Goal: Information Seeking & Learning: Check status

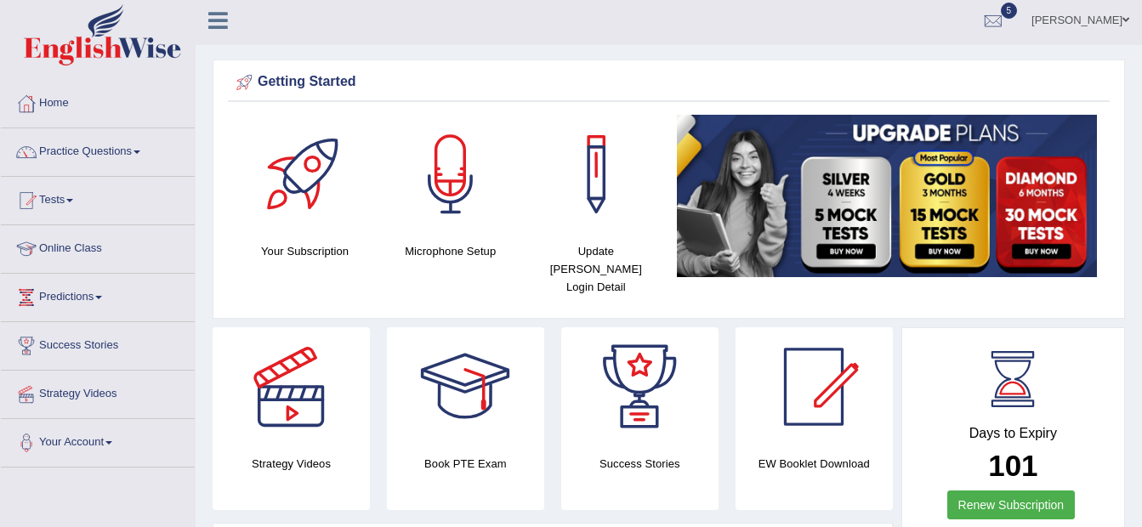
click at [1118, 20] on link "Jasmeet Kaur" at bounding box center [1080, 18] width 123 height 44
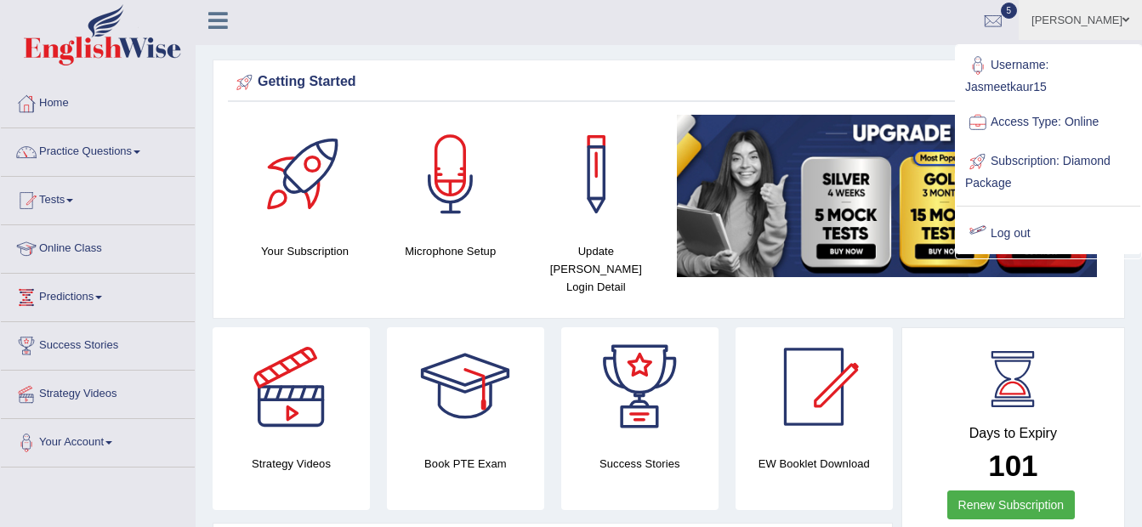
click at [1010, 234] on link "Log out" at bounding box center [1049, 233] width 184 height 39
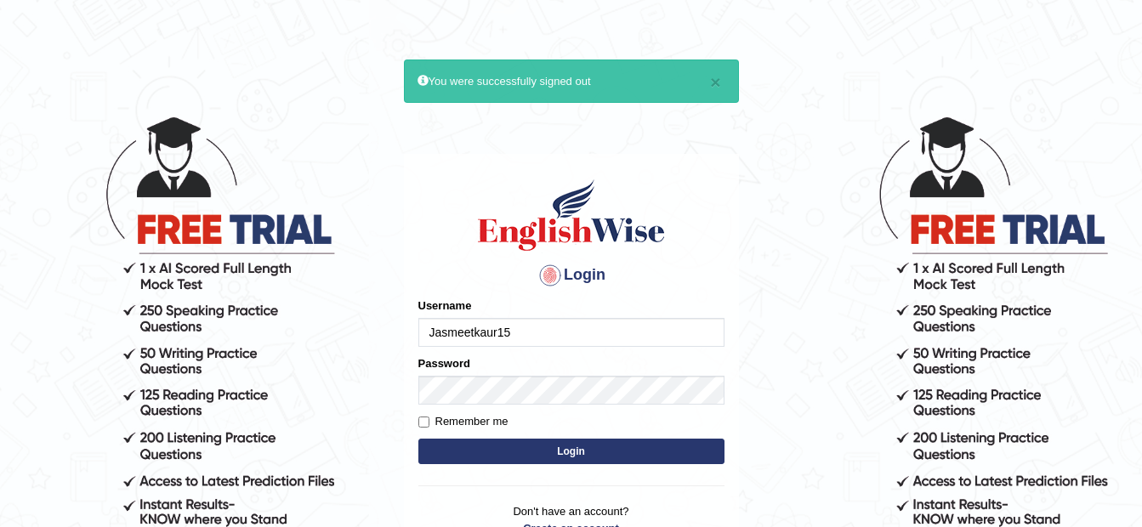
click at [618, 338] on input "Jasmeetkaur15" at bounding box center [571, 332] width 306 height 29
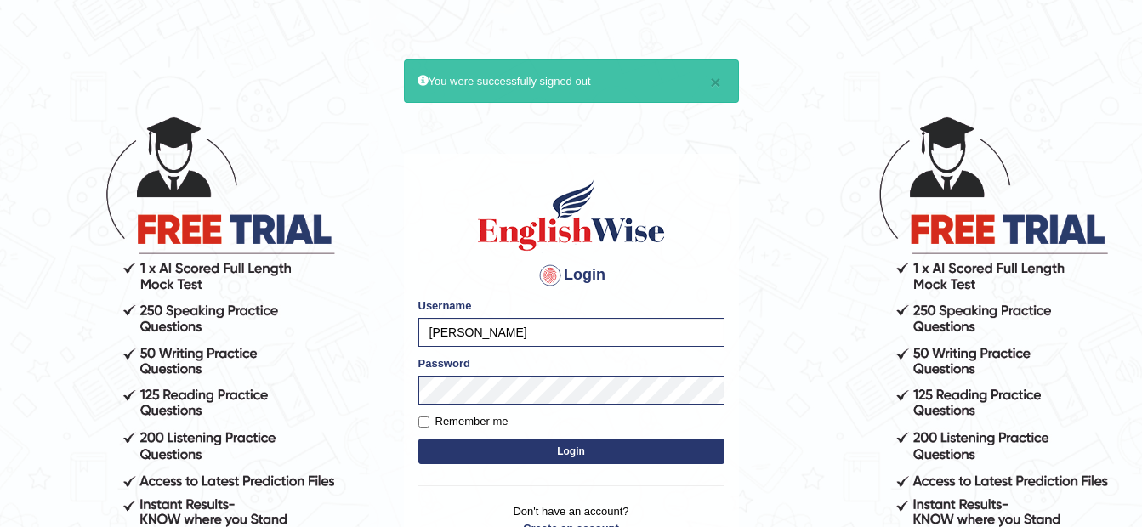
type input "J"
type input "0411282079"
click at [604, 459] on button "Login" at bounding box center [571, 452] width 306 height 26
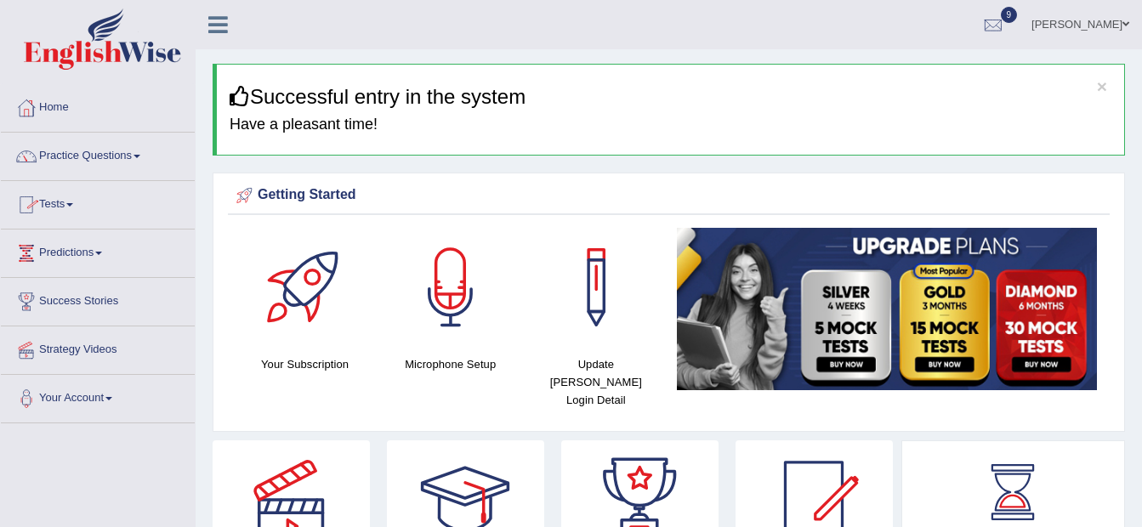
click at [70, 208] on link "Tests" at bounding box center [98, 202] width 194 height 43
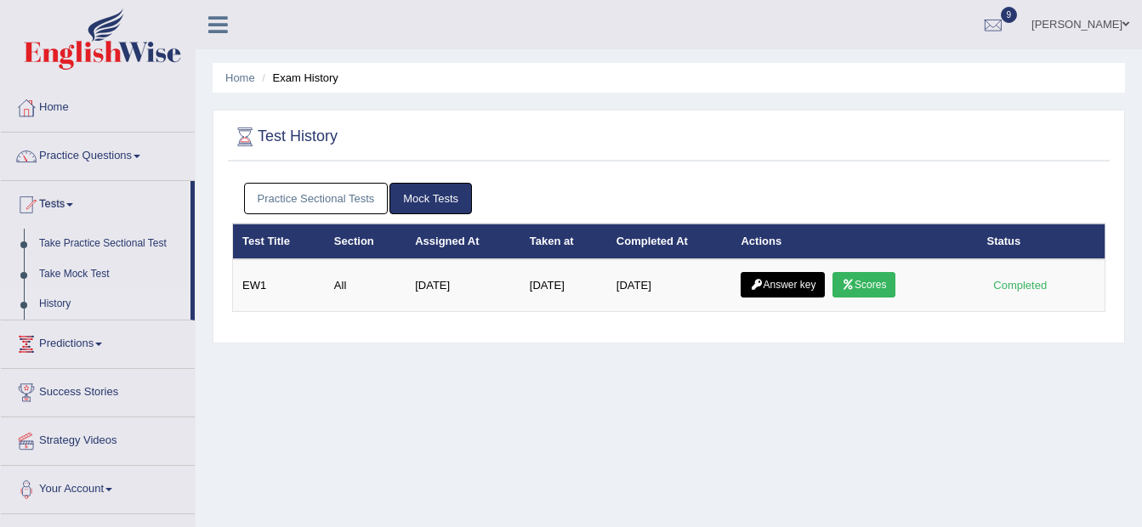
click at [334, 191] on link "Practice Sectional Tests" at bounding box center [316, 198] width 145 height 31
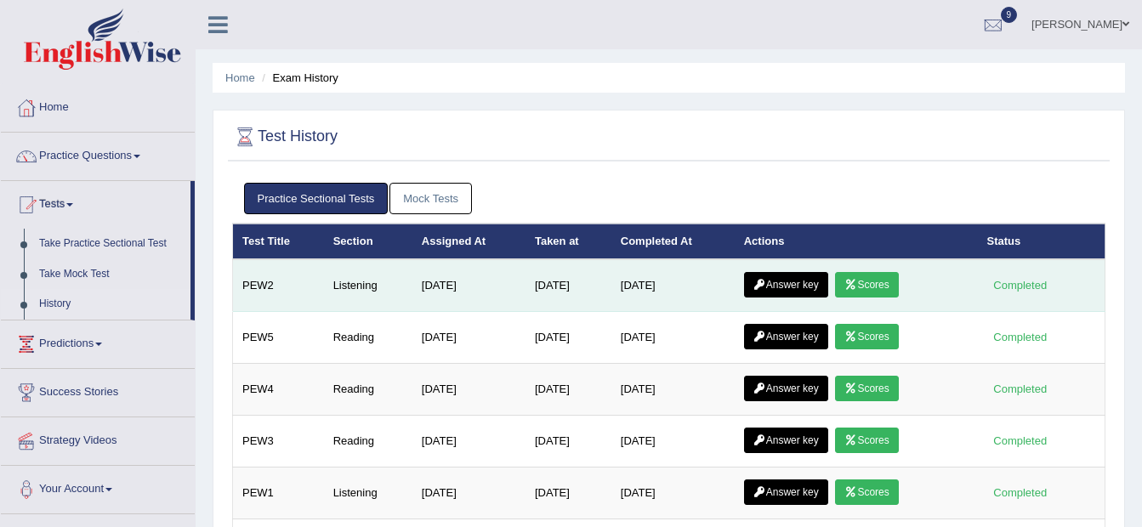
click at [885, 286] on link "Scores" at bounding box center [866, 285] width 63 height 26
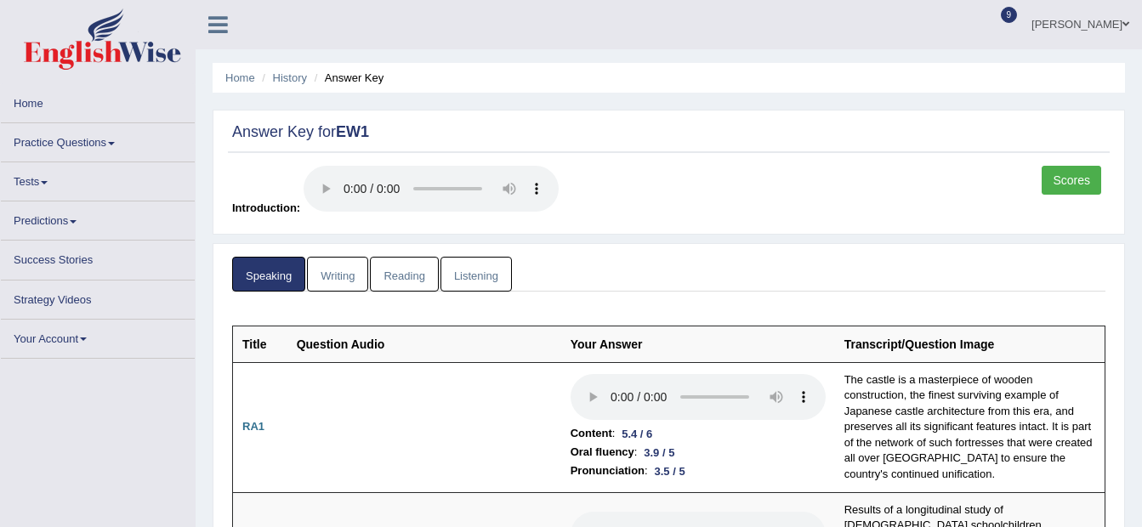
click at [458, 276] on link "Listening" at bounding box center [476, 274] width 71 height 35
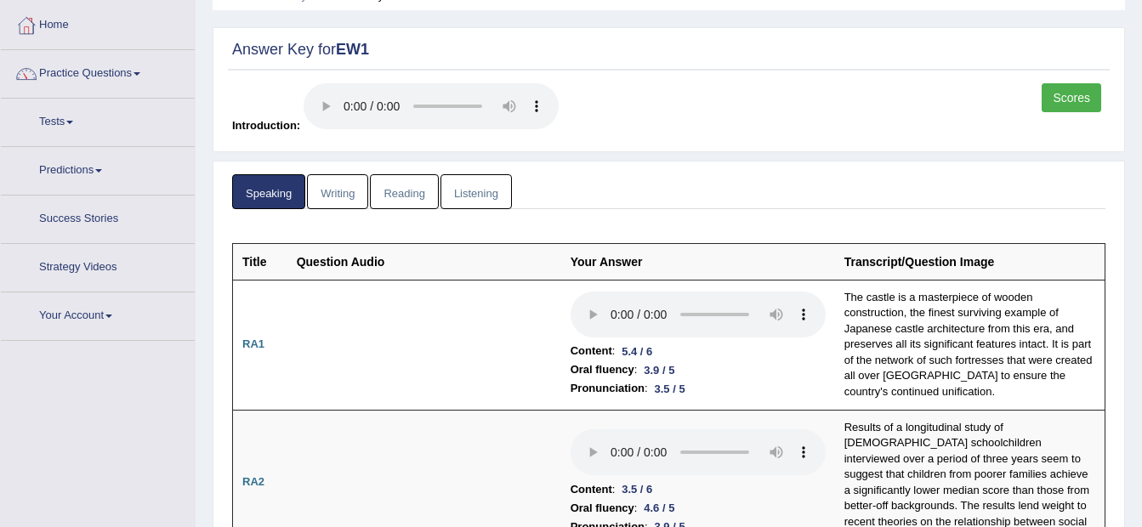
scroll to position [85, 0]
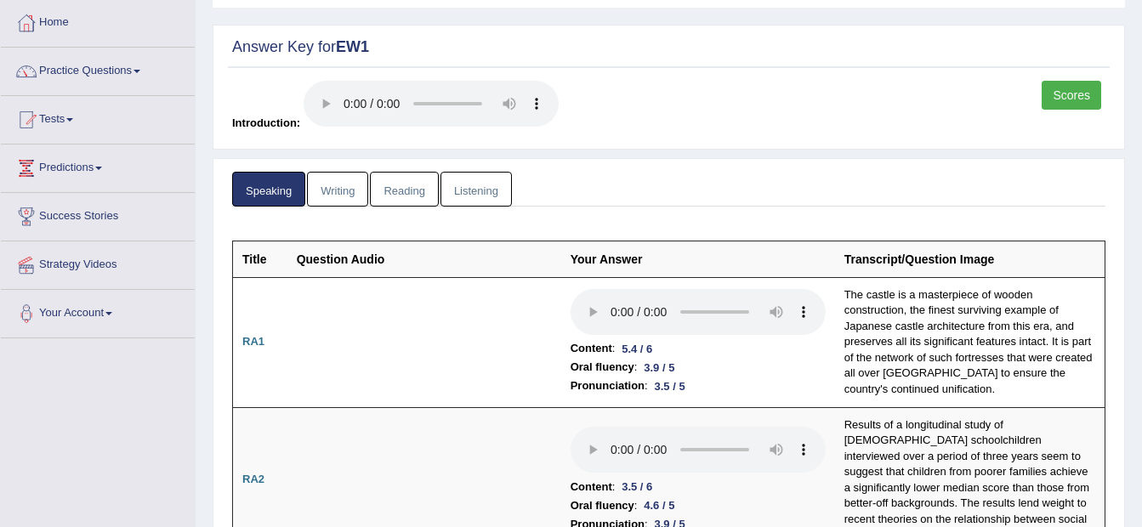
click at [466, 193] on link "Listening" at bounding box center [476, 189] width 71 height 35
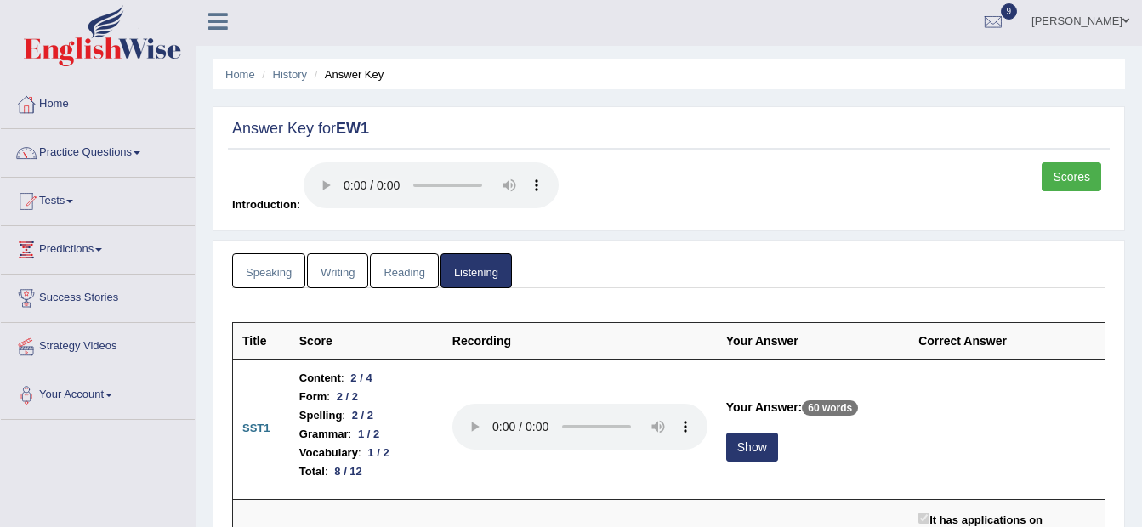
scroll to position [0, 0]
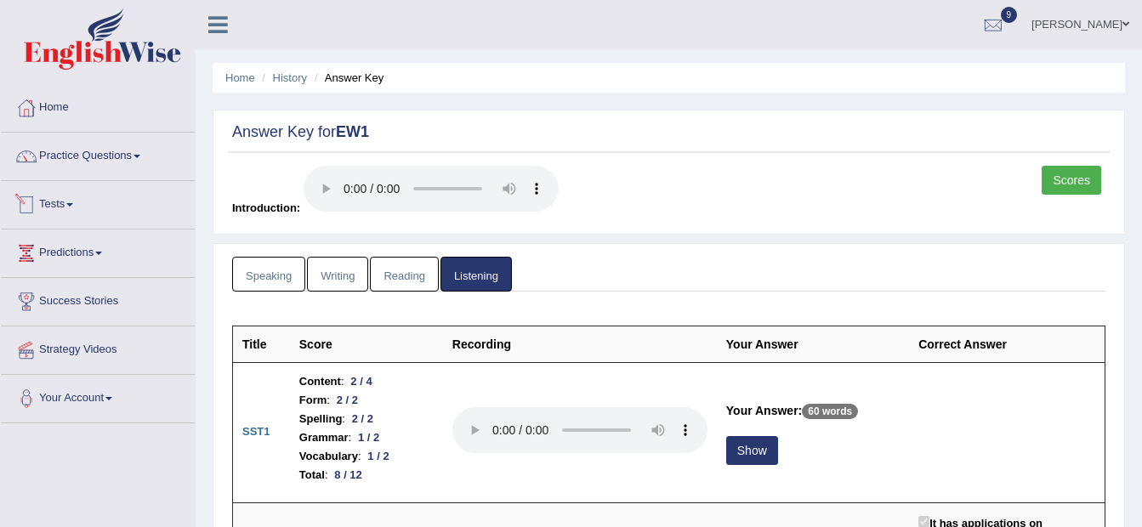
click at [70, 205] on link "Tests" at bounding box center [98, 202] width 194 height 43
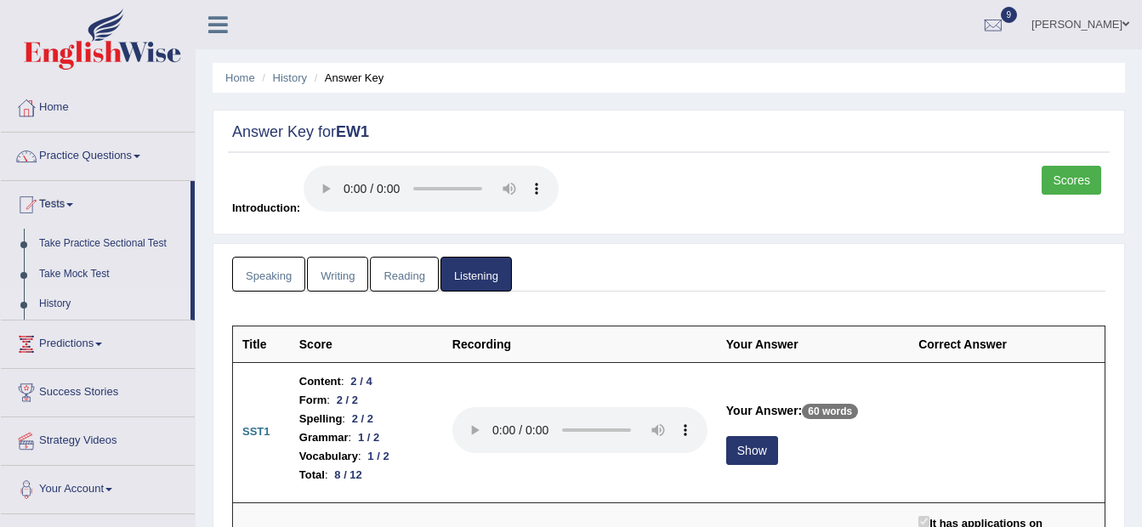
click at [50, 299] on link "History" at bounding box center [110, 304] width 159 height 31
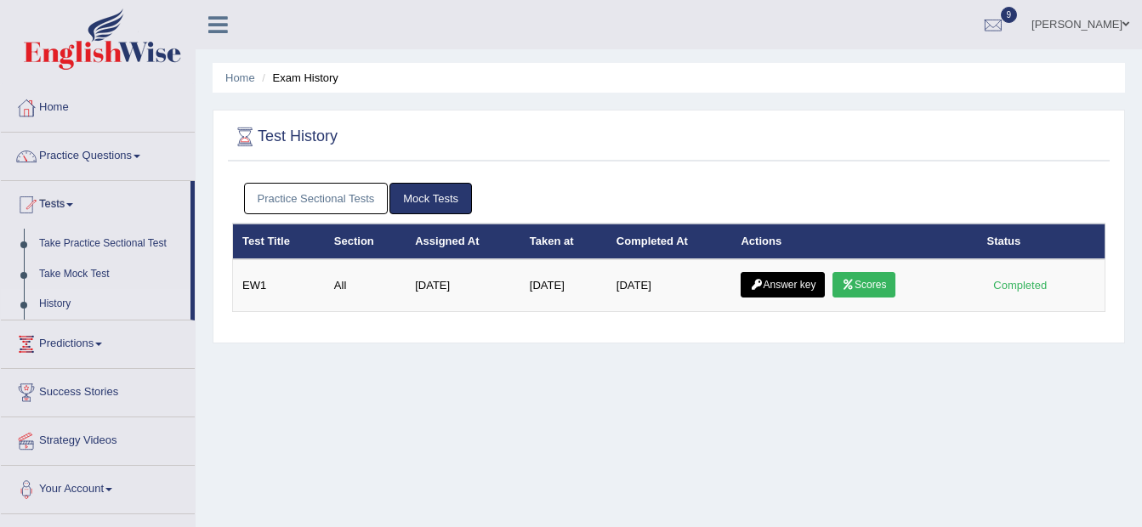
click at [290, 200] on link "Practice Sectional Tests" at bounding box center [316, 198] width 145 height 31
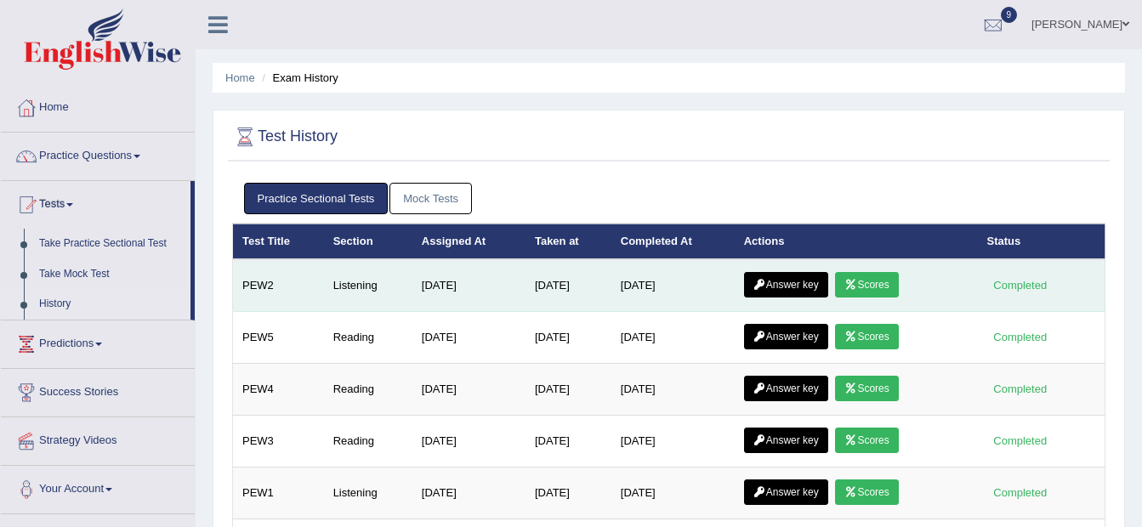
click at [786, 281] on link "Answer key" at bounding box center [786, 285] width 84 height 26
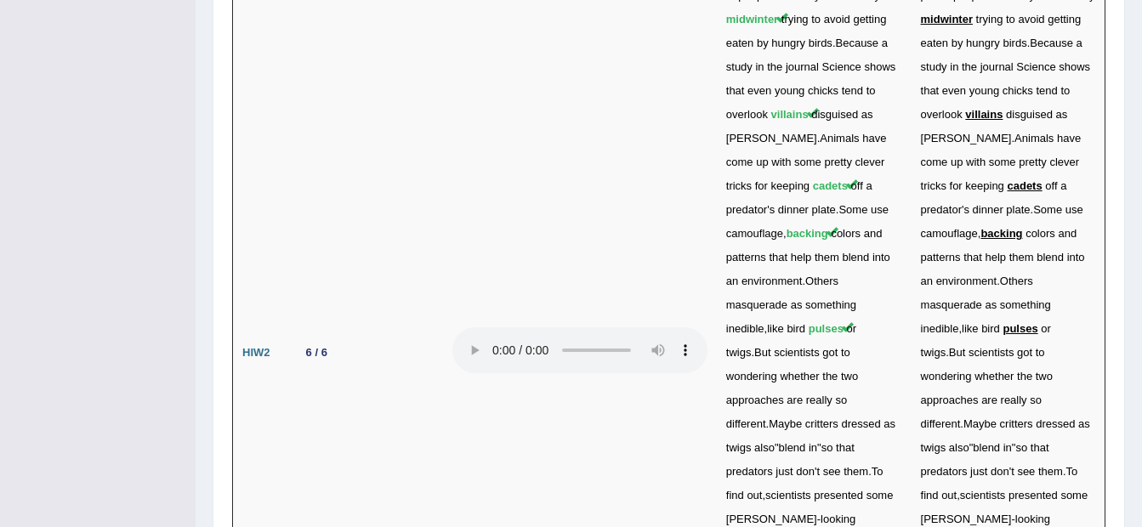
scroll to position [4680, 0]
